Goal: Check status: Check status

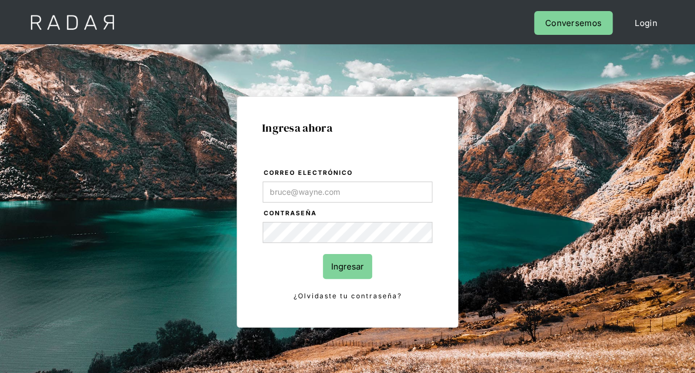
type input "[PERSON_NAME][EMAIL_ADDRESS][DOMAIN_NAME]"
click at [331, 266] on input "Ingresar" at bounding box center [347, 266] width 49 height 25
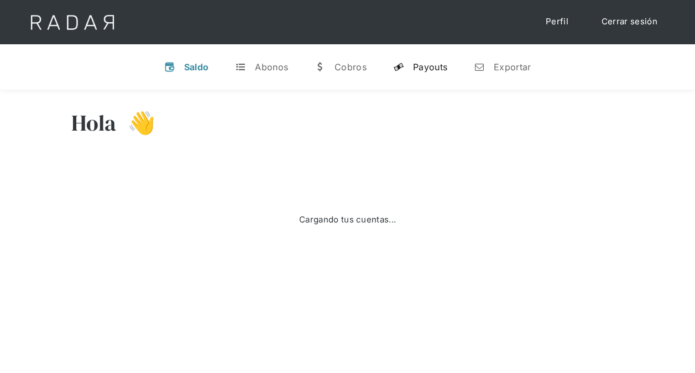
click at [417, 67] on div "Payouts" at bounding box center [430, 66] width 34 height 11
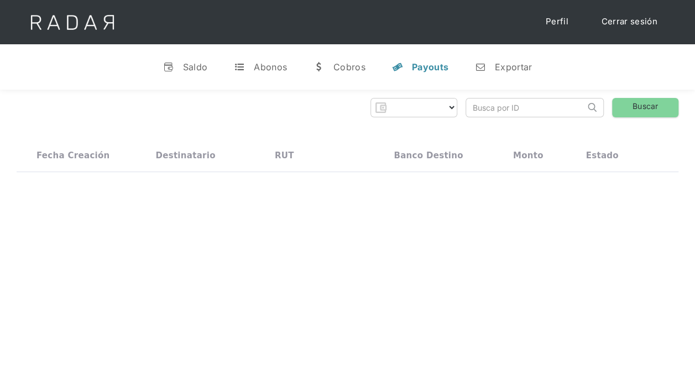
select select "prontopaga"
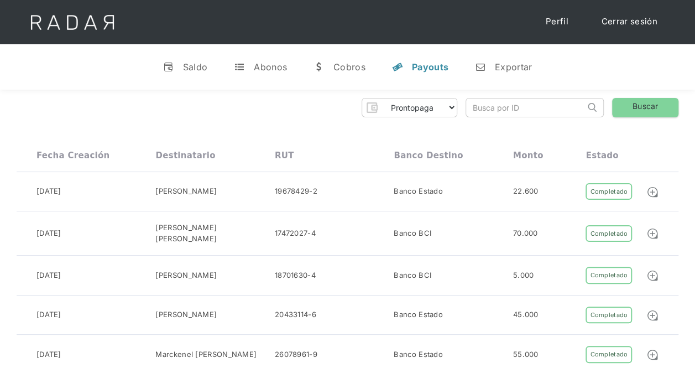
click at [519, 107] on input "search" at bounding box center [525, 107] width 119 height 18
paste input "70b00553-2f92-4a49-8cbf-7aecfdcb4299"
click at [667, 111] on link "Buscar" at bounding box center [645, 107] width 66 height 19
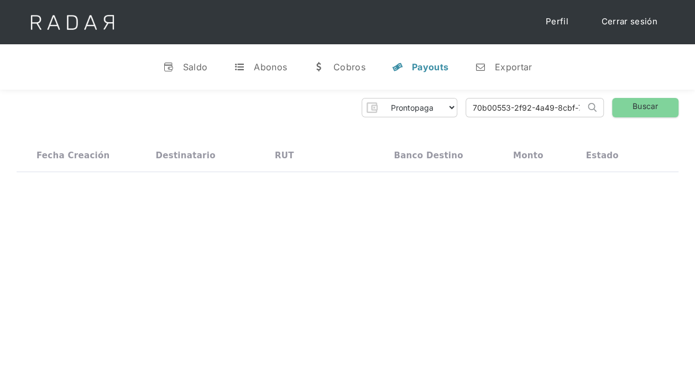
drag, startPoint x: 505, startPoint y: 106, endPoint x: 366, endPoint y: 116, distance: 139.7
click at [389, 116] on div "Prontopaga Prontopaga 2 Thank you! Your submission has been received! Oops! Som…" at bounding box center [348, 107] width 662 height 19
click at [289, 189] on div "21384922-0" at bounding box center [296, 194] width 43 height 11
click at [286, 195] on div "21384922-0" at bounding box center [296, 194] width 43 height 11
click at [475, 108] on input "70b00553-2f92-4a49-8cbf-7aecfdcb4299" at bounding box center [525, 107] width 119 height 18
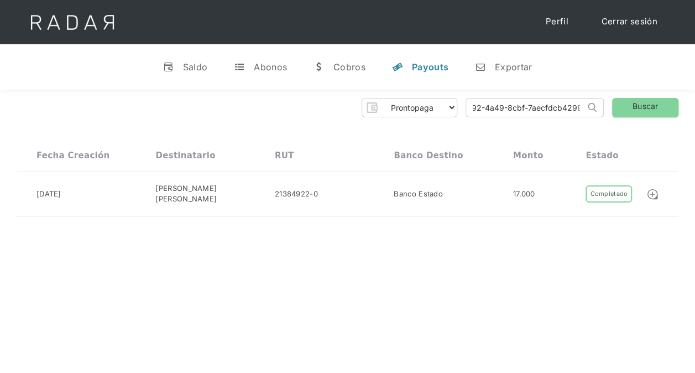
drag, startPoint x: 475, startPoint y: 108, endPoint x: 723, endPoint y: 101, distance: 247.8
click at [694, 101] on html "Cargando... Cerrar sesión Perfil v Saldo t Abonos w Cobros y Payouts n Exportar…" at bounding box center [347, 186] width 695 height 373
paste input "e0171cd8-5126-45ee-bd61-751d8e335d1"
click at [631, 114] on link "Buscar" at bounding box center [645, 107] width 66 height 19
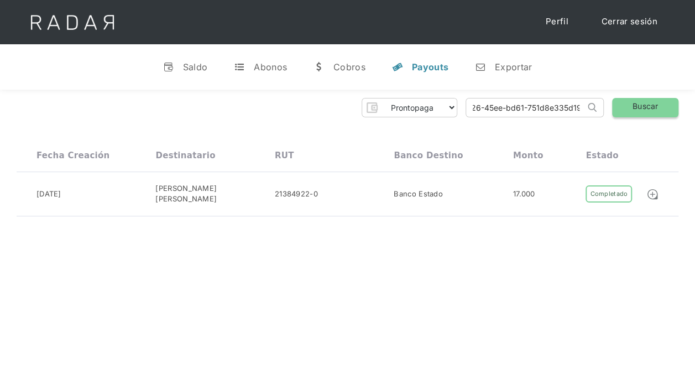
scroll to position [0, 0]
click at [376, 198] on div "21092505-8" at bounding box center [334, 194] width 119 height 22
click at [509, 112] on input "e0171cd8-5126-45ee-bd61-751d8e335d19" at bounding box center [525, 107] width 119 height 18
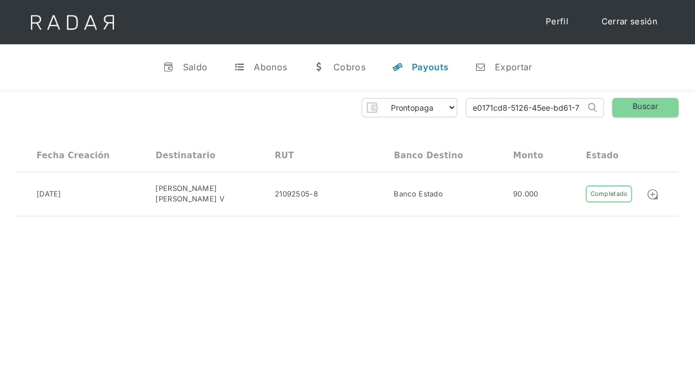
paste input "173e9fb7-033a-4316-850d-14a5610bc3bd"
click at [636, 118] on div "Prontopaga Prontopaga 2 Thank you! Your submission has been received! Oops! Som…" at bounding box center [347, 157] width 695 height 135
click at [640, 115] on link "Buscar" at bounding box center [645, 107] width 66 height 19
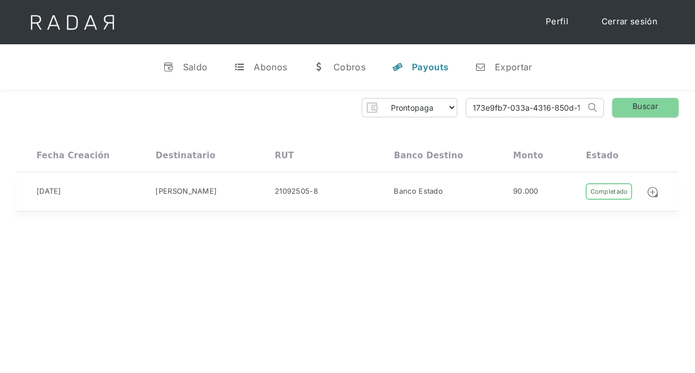
click at [473, 195] on div "Banco Estado" at bounding box center [453, 191] width 119 height 17
click at [537, 104] on input "173e9fb7-033a-4316-850d-14a5610bc3bd" at bounding box center [525, 107] width 119 height 18
paste input "70b00553-2f92-4a49-8cbf-7aecfdcb4299"
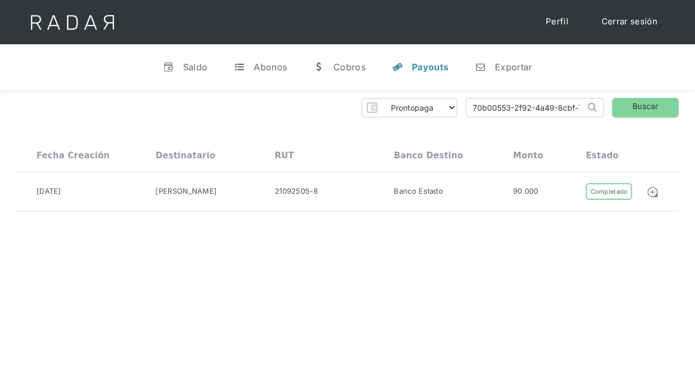
scroll to position [0, 50]
click at [626, 111] on link "Buscar" at bounding box center [645, 107] width 66 height 19
click at [578, 188] on div "17.000" at bounding box center [549, 194] width 73 height 22
click at [209, 197] on div "Anai Reyes Vidal Reyes Vidal" at bounding box center [214, 194] width 119 height 22
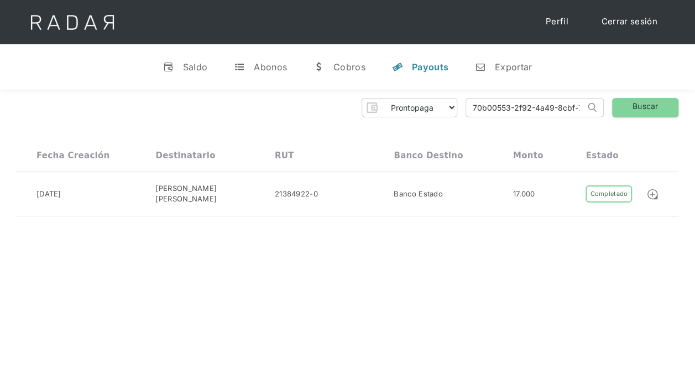
click at [404, 236] on div "Hola Evans 👋 Cargando tus cuentas... Nombre de la empresa • Conectada • Descone…" at bounding box center [347, 276] width 695 height 373
click at [546, 116] on input "70b00553-2f92-4a49-8cbf-7aecfdcb4299" at bounding box center [525, 107] width 119 height 18
paste input "b7416c20-6add-4809-83e2-f699cd22699e"
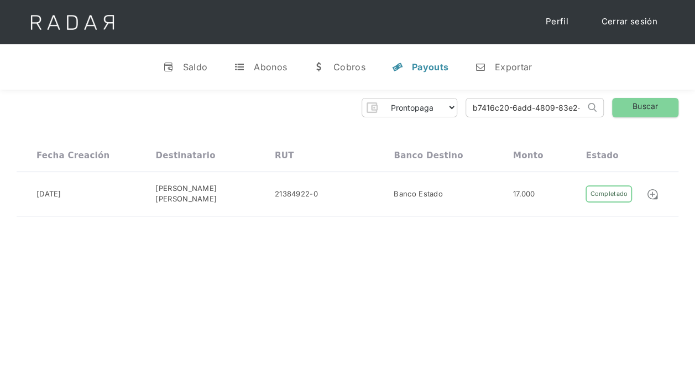
scroll to position [0, 54]
type input "b7416c20-6add-4809-83e2-f699cd22699e"
click at [678, 106] on link "Buscar" at bounding box center [645, 107] width 66 height 19
click at [368, 197] on div "21384922-0" at bounding box center [334, 191] width 119 height 17
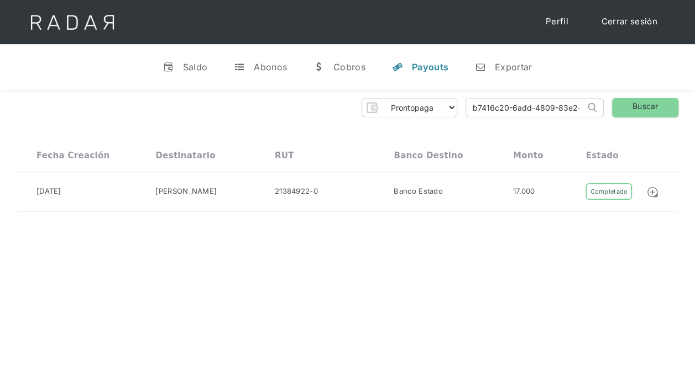
click at [508, 112] on input "b7416c20-6add-4809-83e2-f699cd22699e" at bounding box center [525, 107] width 119 height 18
paste input "e0171cd8-5126-45ee-bd61-751d8e335d19"
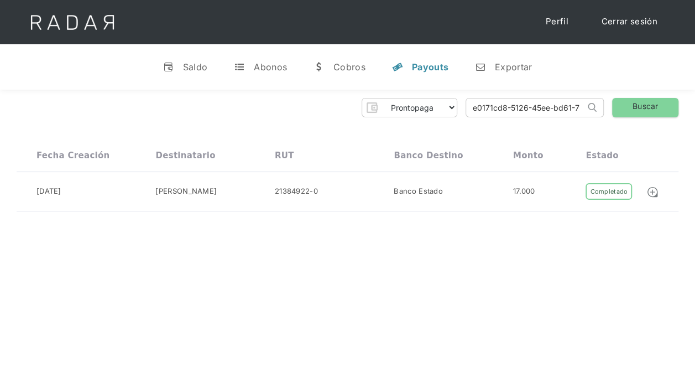
scroll to position [0, 48]
click at [653, 106] on link "Buscar" at bounding box center [645, 107] width 66 height 19
click at [326, 193] on div "21092505-8" at bounding box center [334, 194] width 119 height 22
click at [525, 112] on input "e0171cd8-5126-45ee-bd61-751d8e335d19" at bounding box center [525, 107] width 119 height 18
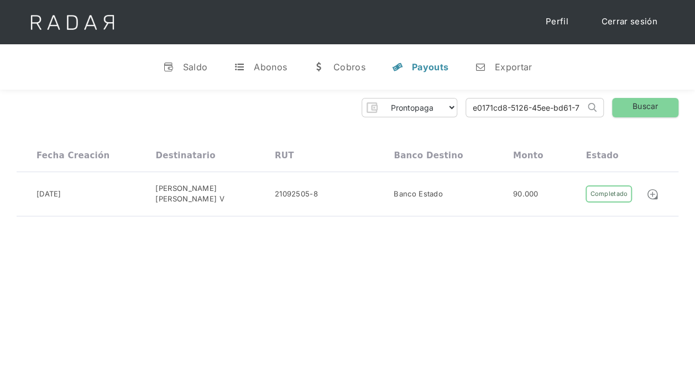
click at [525, 112] on input "e0171cd8-5126-45ee-bd61-751d8e335d19" at bounding box center [525, 107] width 119 height 18
paste input "173e9fb7-033a-4316-850d-14a5610bc3bd"
type input "173e9fb7-033a-4316-850d-14a5610bc3bd"
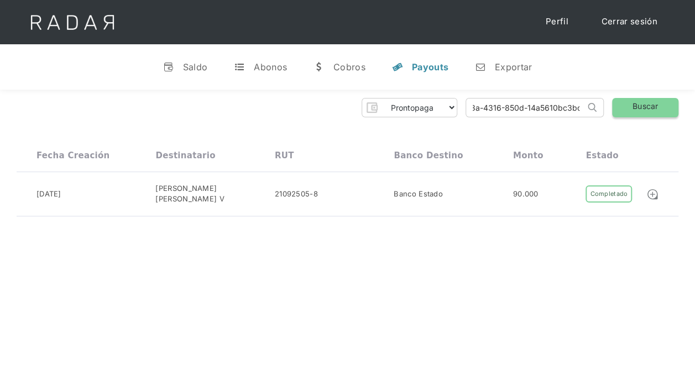
click at [646, 109] on link "Buscar" at bounding box center [645, 107] width 66 height 19
click at [318, 189] on div "21092505-8" at bounding box center [334, 191] width 119 height 17
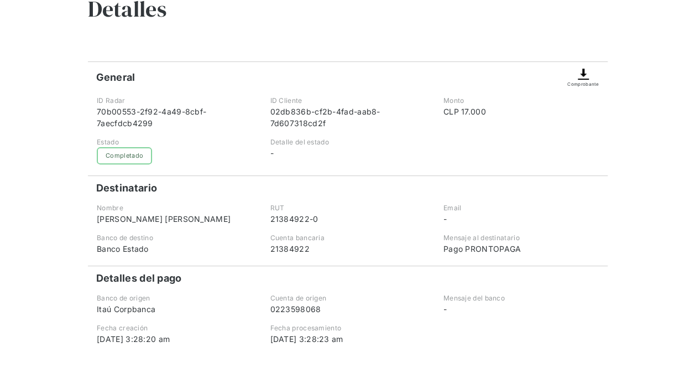
scroll to position [111, 0]
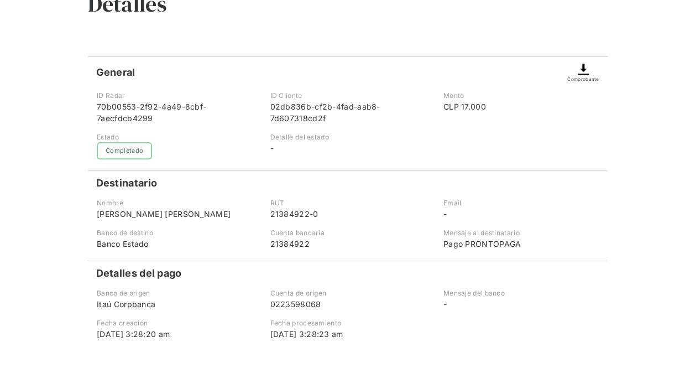
click at [268, 218] on div "RUT 21384922-0" at bounding box center [346, 209] width 171 height 22
copy div "21384922-0"
drag, startPoint x: 268, startPoint y: 218, endPoint x: 321, endPoint y: 214, distance: 53.2
click at [321, 214] on div "RUT 21384922-0" at bounding box center [346, 209] width 171 height 22
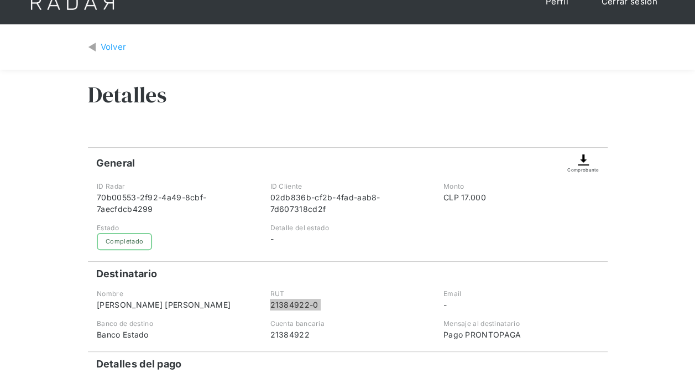
scroll to position [0, 0]
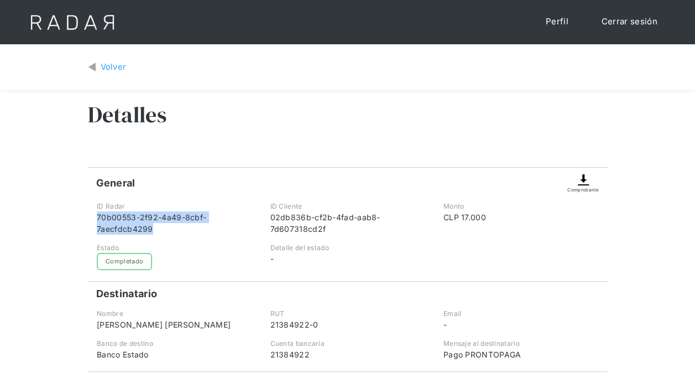
drag, startPoint x: 154, startPoint y: 228, endPoint x: 95, endPoint y: 220, distance: 59.7
click at [95, 220] on div "ID Radar 70b00553-2f92-4a49-8cbf-7aecfdcb4299" at bounding box center [173, 217] width 171 height 33
copy div "70b00553-2f92-4a49-8cbf-7aecfdcb4299"
click at [101, 60] on div "Volver" at bounding box center [348, 67] width 520 height 29
click at [105, 64] on div "Volver" at bounding box center [114, 67] width 26 height 13
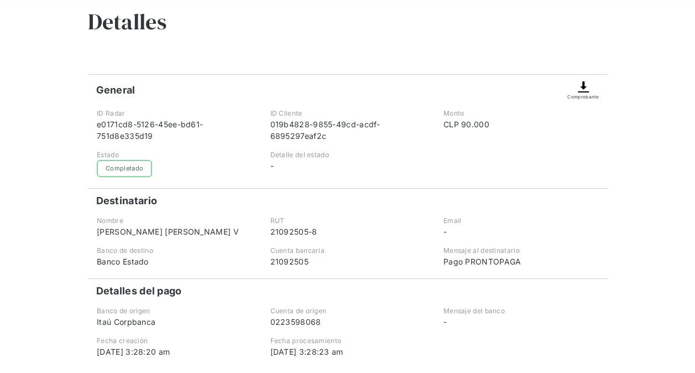
scroll to position [111, 0]
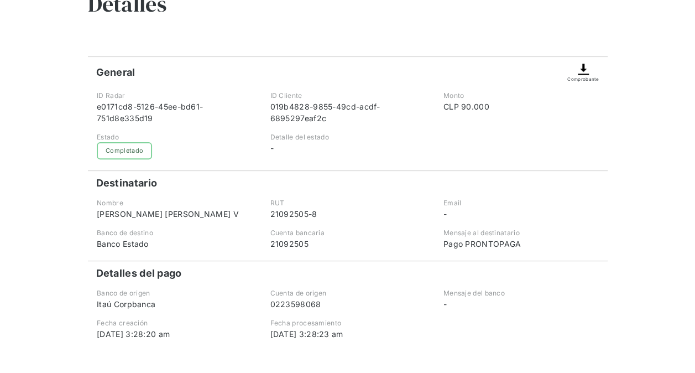
click at [279, 214] on div "21092505-8" at bounding box center [347, 214] width 155 height 12
drag, startPoint x: 279, startPoint y: 214, endPoint x: 328, endPoint y: 214, distance: 49.8
click at [328, 214] on div "21092505-8" at bounding box center [347, 214] width 155 height 12
copy div "21092505-8"
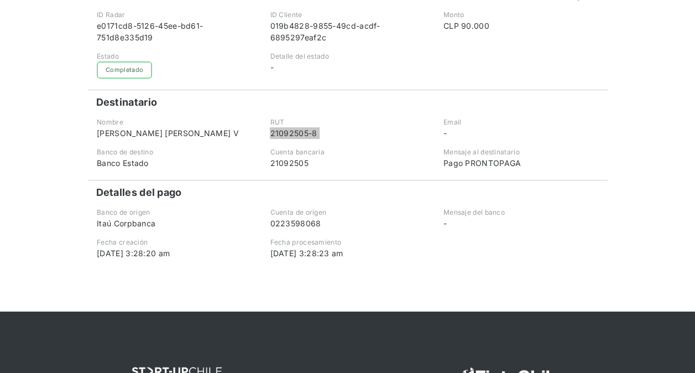
scroll to position [54, 0]
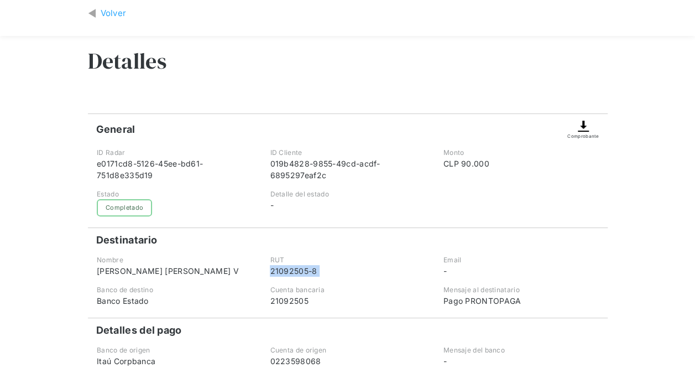
click at [101, 15] on div "Volver" at bounding box center [114, 13] width 26 height 13
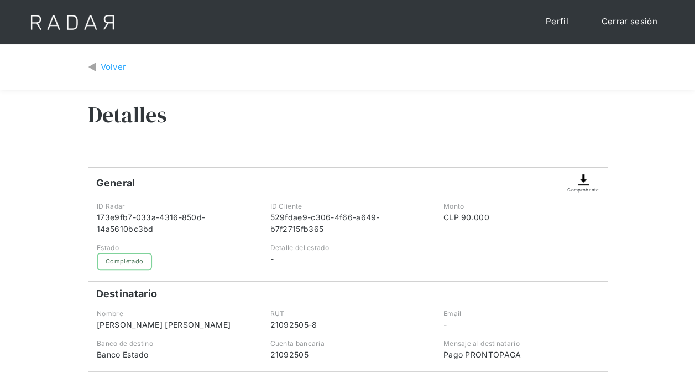
click at [117, 65] on div "Volver" at bounding box center [114, 67] width 26 height 13
click at [108, 67] on div "Volver" at bounding box center [114, 67] width 26 height 13
drag, startPoint x: 113, startPoint y: 58, endPoint x: 115, endPoint y: 64, distance: 5.8
click at [113, 58] on div "Volver" at bounding box center [348, 67] width 520 height 29
click at [115, 66] on div "Volver" at bounding box center [114, 67] width 26 height 13
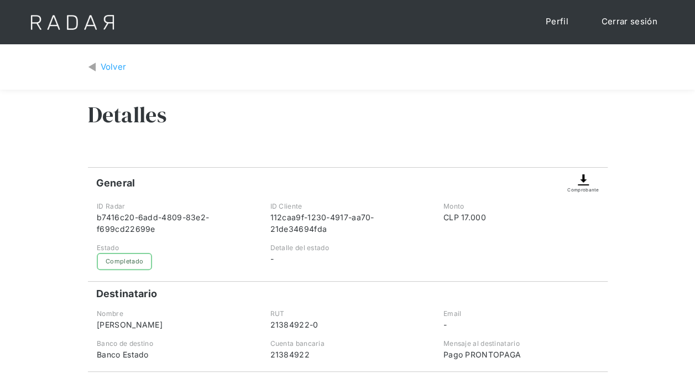
click at [92, 56] on div "Volver" at bounding box center [348, 67] width 520 height 29
click at [92, 64] on img at bounding box center [92, 67] width 8 height 13
click at [108, 69] on div "Volver" at bounding box center [114, 67] width 26 height 13
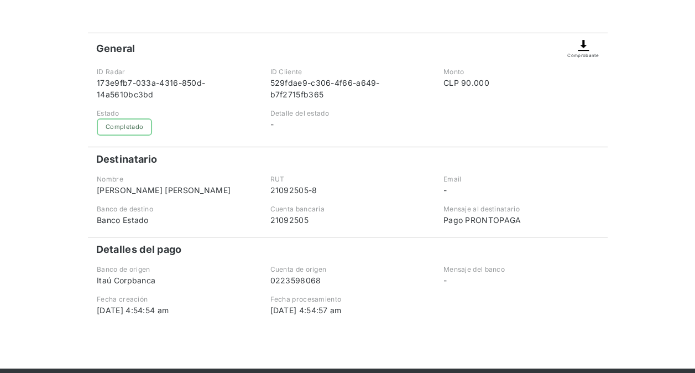
scroll to position [111, 0]
